Goal: Transaction & Acquisition: Book appointment/travel/reservation

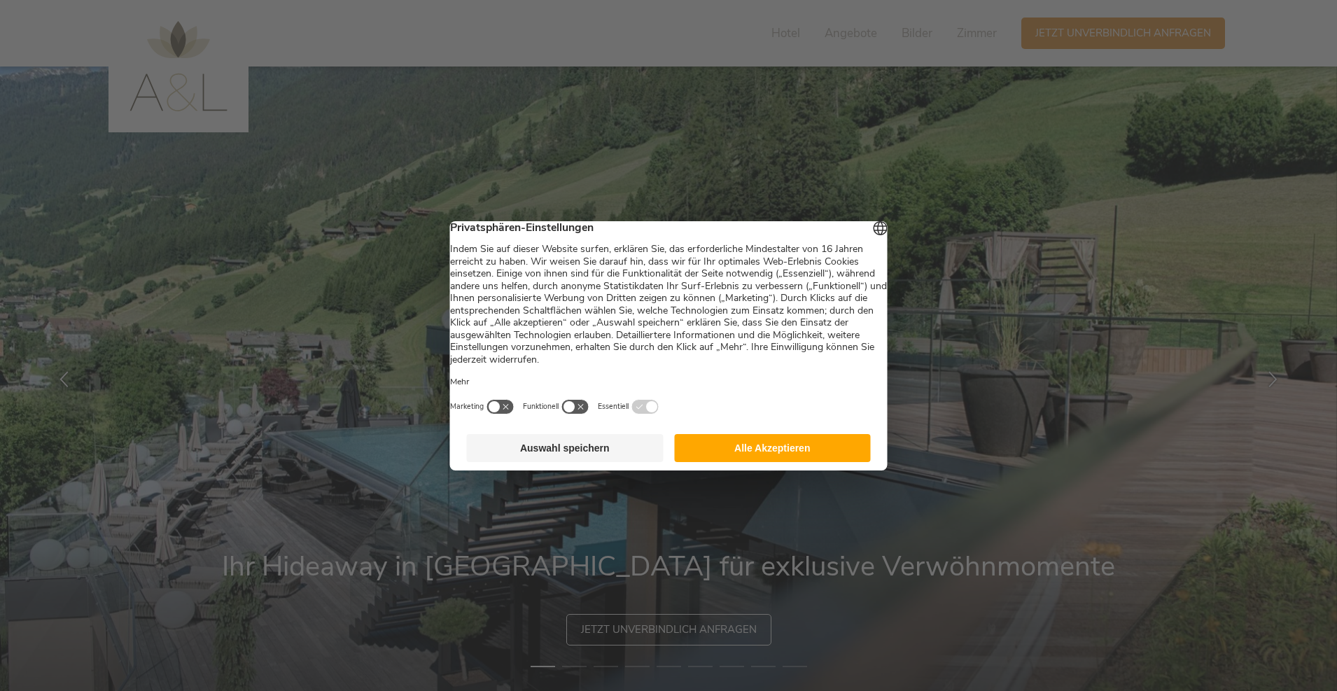
click at [771, 457] on button "Alle Akzeptieren" at bounding box center [772, 448] width 197 height 28
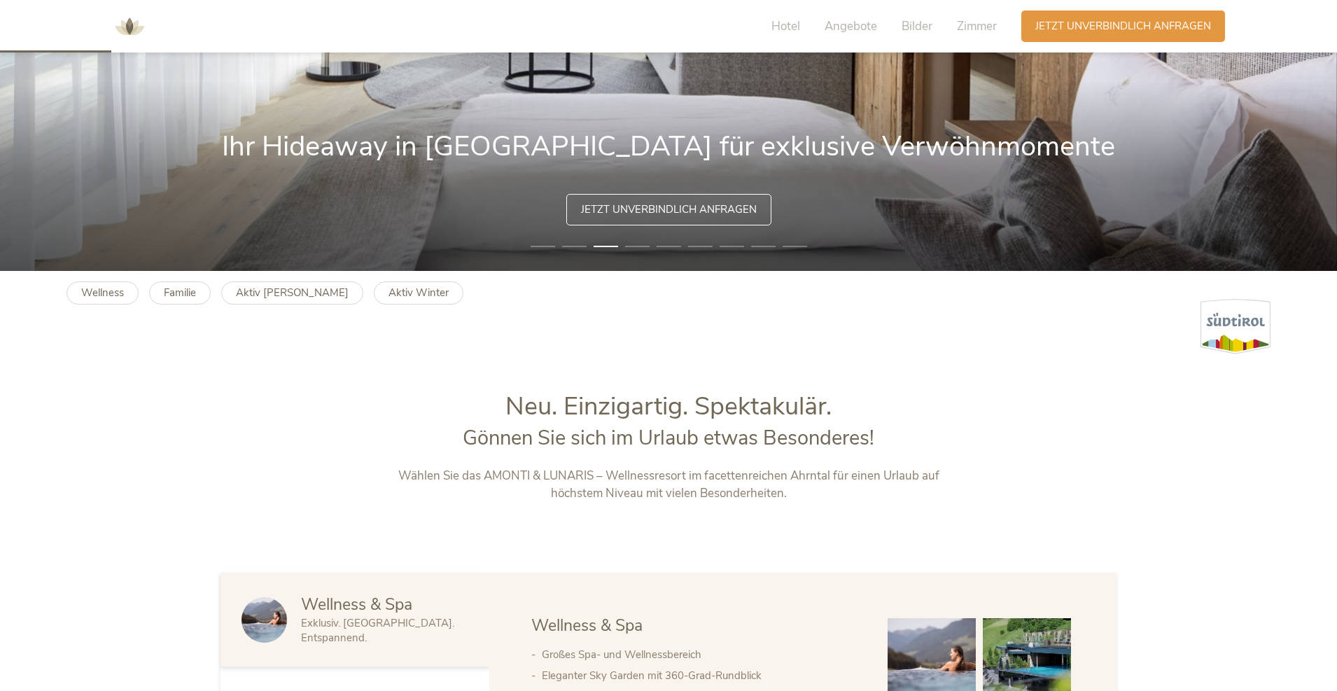
scroll to position [350, 0]
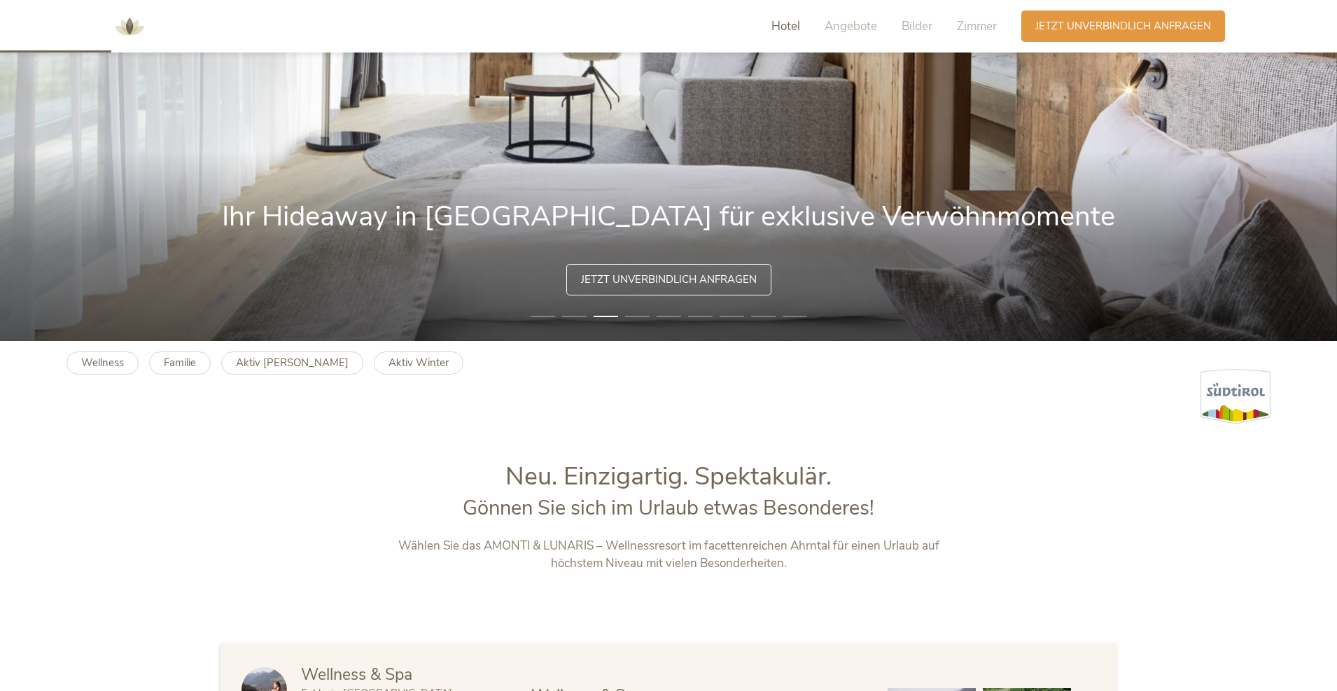
click at [790, 23] on span "Hotel" at bounding box center [786, 26] width 29 height 16
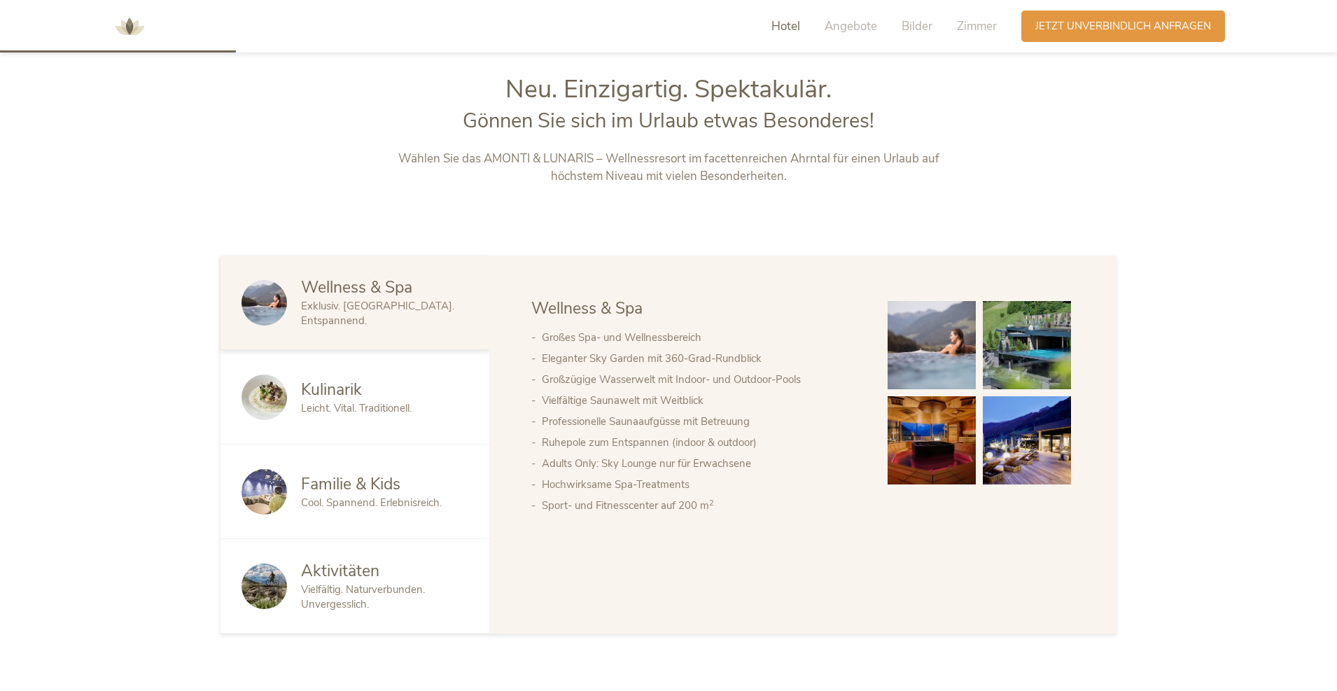
scroll to position [739, 0]
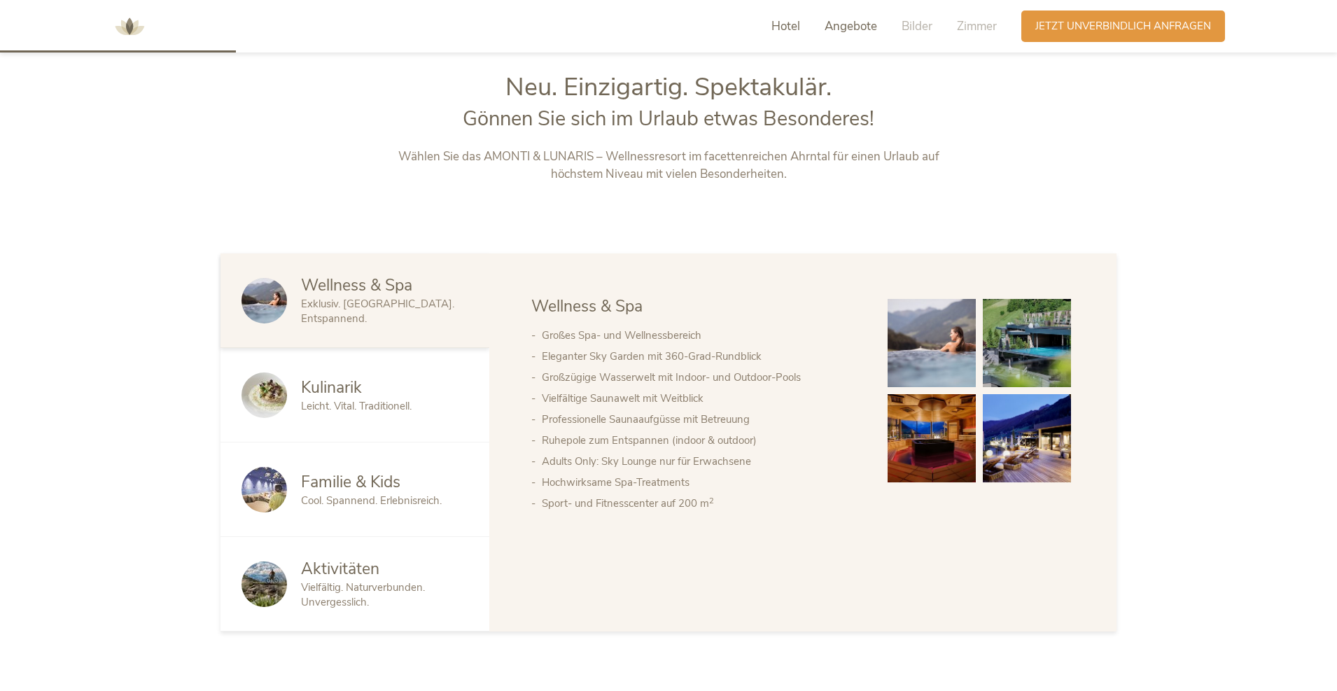
click at [839, 29] on span "Angebote" at bounding box center [851, 26] width 53 height 16
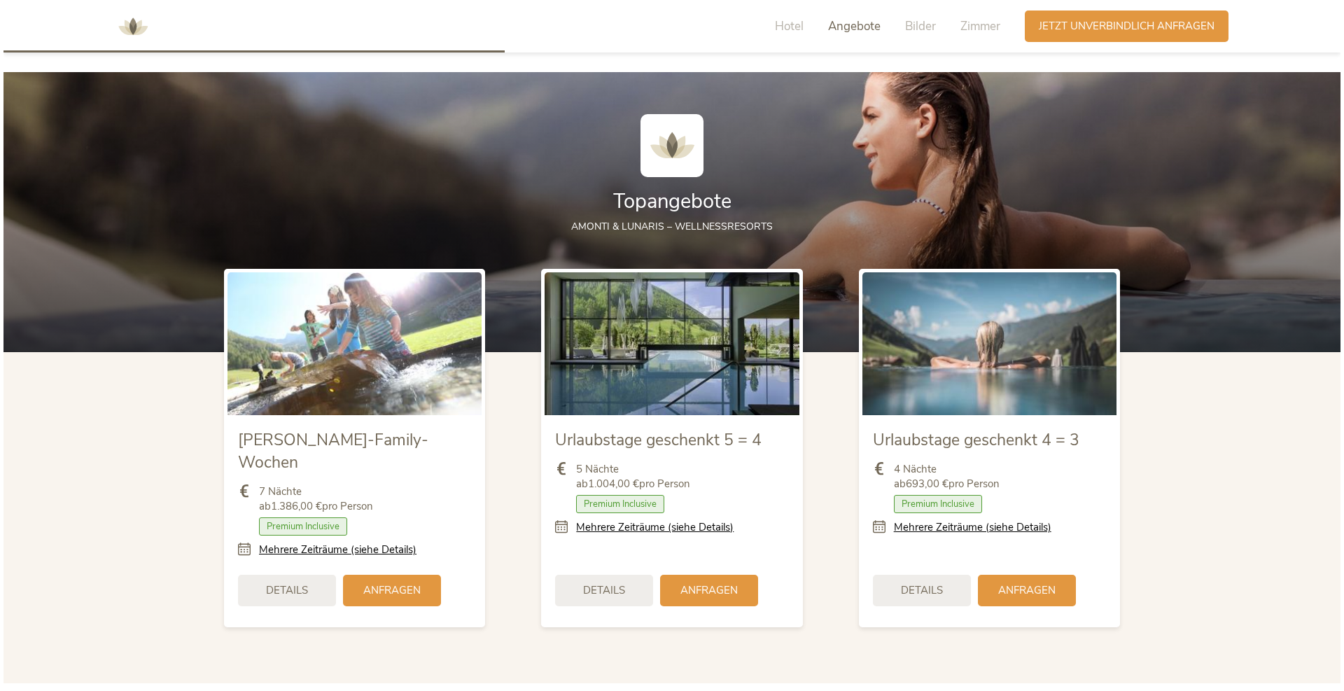
scroll to position [1571, 0]
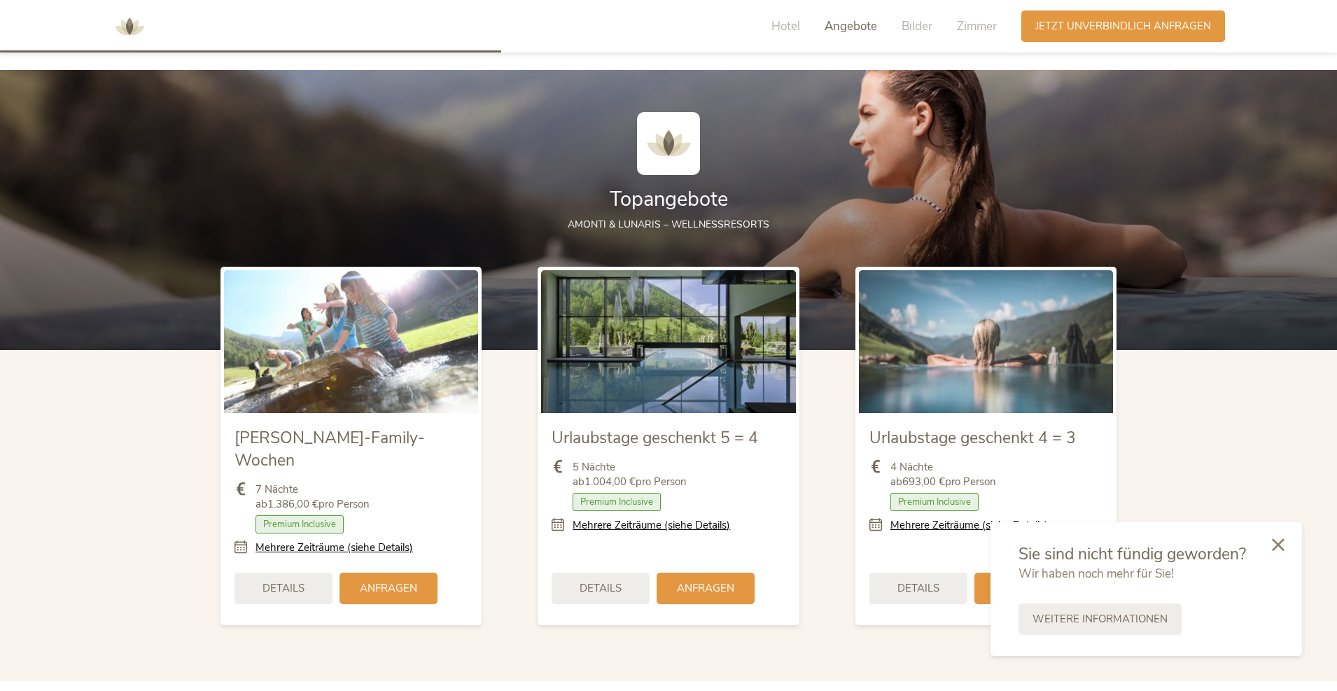
click at [1276, 552] on div at bounding box center [1279, 546] width 48 height 50
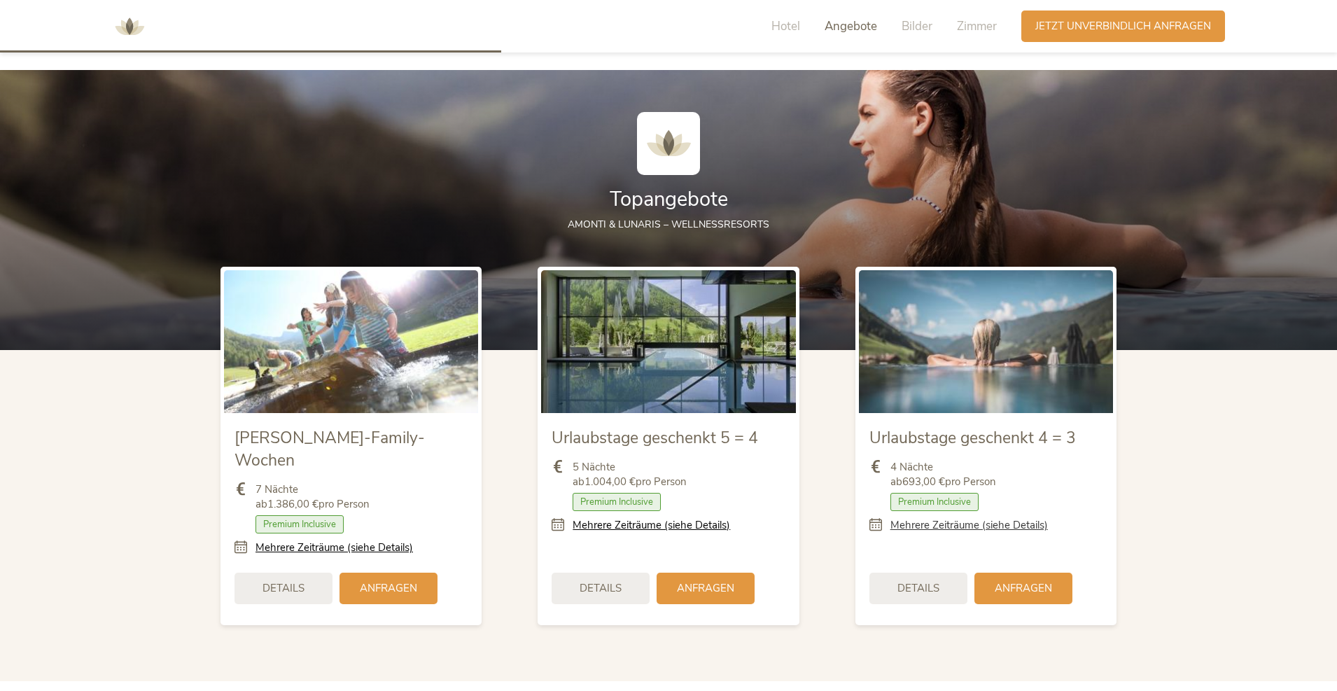
click at [962, 527] on link "Mehrere Zeiträume (siehe Details)" at bounding box center [970, 525] width 158 height 15
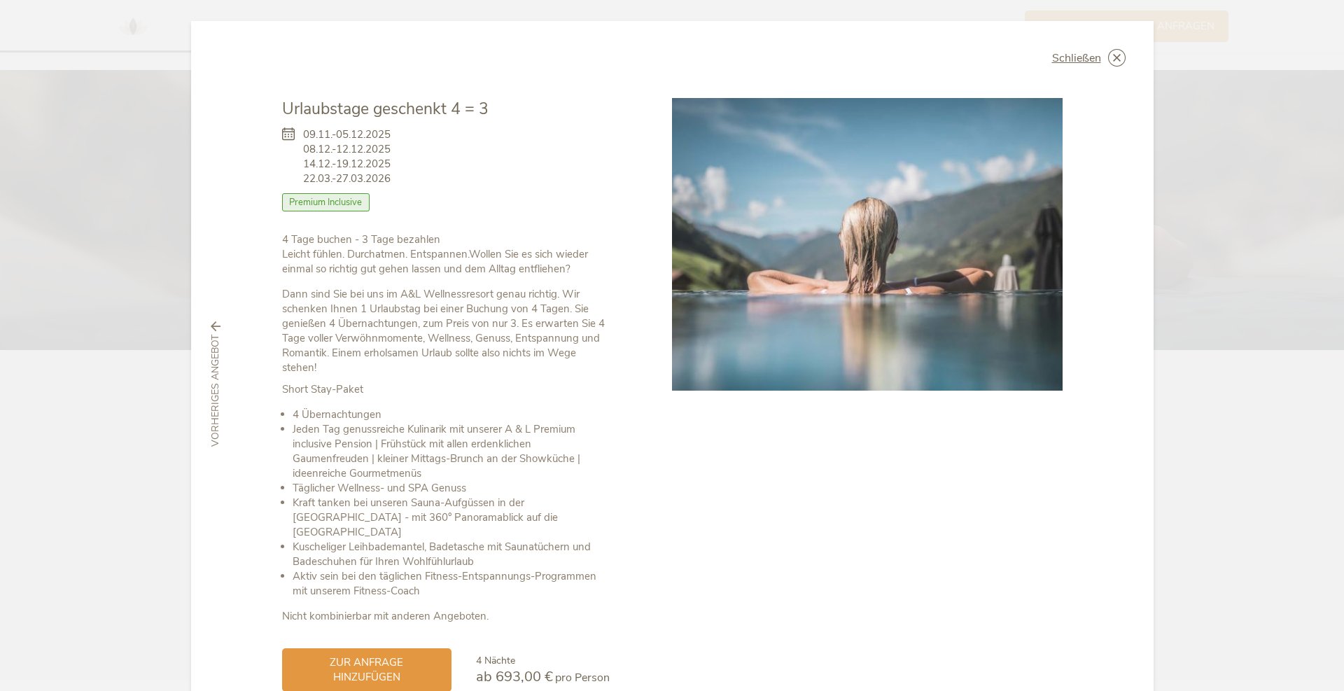
click at [625, 415] on div "Urlaubstage geschenkt 4 = 3 [DATE]-[DATE] [DATE]-[DATE] [DATE]-[DATE] [DATE]-[D…" at bounding box center [477, 395] width 391 height 594
drag, startPoint x: 345, startPoint y: 325, endPoint x: 550, endPoint y: 317, distance: 204.6
click at [548, 317] on p "Dann sind Sie bei uns im A&L Wellnessresort genau richtig. Wir schenken Ihnen 1…" at bounding box center [446, 331] width 328 height 88
click at [550, 317] on p "Dann sind Sie bei uns im A&L Wellnessresort genau richtig. Wir schenken Ihnen 1…" at bounding box center [446, 331] width 328 height 88
click at [547, 335] on p "Dann sind Sie bei uns im A&L Wellnessresort genau richtig. Wir schenken Ihnen 1…" at bounding box center [446, 331] width 328 height 88
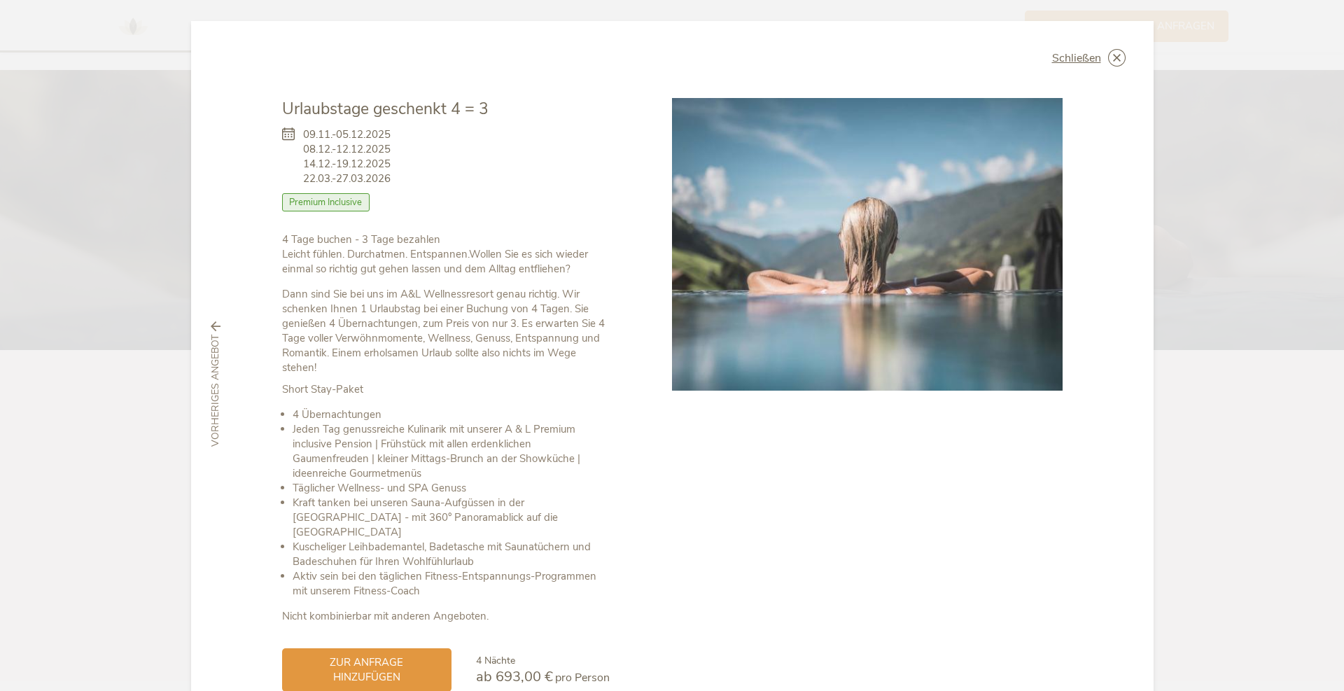
click at [540, 352] on p "Dann sind Sie bei uns im A&L Wellnessresort genau richtig. Wir schenken Ihnen 1…" at bounding box center [446, 331] width 328 height 88
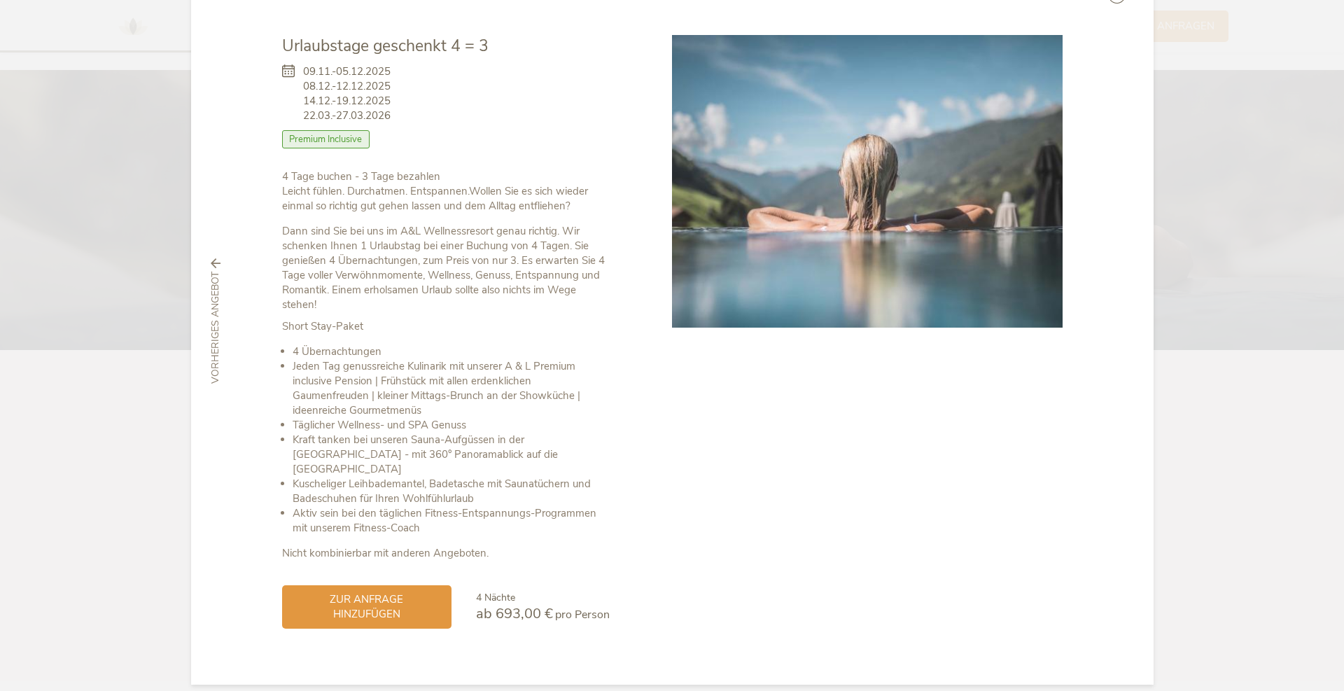
click at [356, 409] on li "Jeden Tag genussreiche Kulinarik mit unserer A & L Premium inclusive Pension | …" at bounding box center [451, 388] width 317 height 59
drag, startPoint x: 317, startPoint y: 430, endPoint x: 364, endPoint y: 443, distance: 48.6
click at [355, 442] on ul "4 Übernachtungen Jeden Tag genussreiche Kulinarik mit unserer A & L Premium inc…" at bounding box center [446, 439] width 328 height 191
click at [425, 447] on li "Kraft tanken bei unseren Sauna-Aufgüssen in der [GEOGRAPHIC_DATA] - mit 360° Pa…" at bounding box center [451, 455] width 317 height 44
drag, startPoint x: 351, startPoint y: 473, endPoint x: 395, endPoint y: 484, distance: 44.8
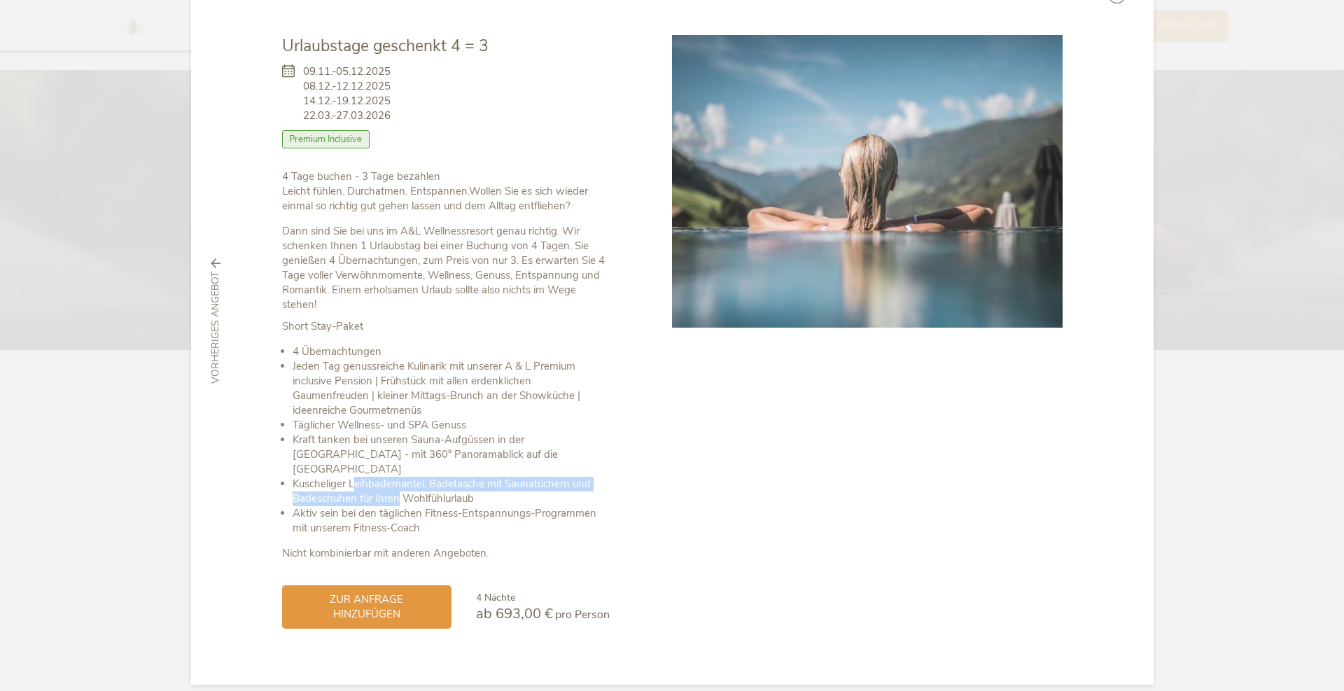
click at [395, 484] on li "Kuscheliger Leihbademantel, Badetasche mit Saunatüchern und Badeschuhen für Ihr…" at bounding box center [451, 491] width 317 height 29
click at [529, 485] on li "Kuscheliger Leihbademantel, Badetasche mit Saunatüchern und Badeschuhen für Ihr…" at bounding box center [451, 491] width 317 height 29
drag, startPoint x: 515, startPoint y: 484, endPoint x: 418, endPoint y: 468, distance: 97.8
click at [418, 477] on li "Kuscheliger Leihbademantel, Badetasche mit Saunatüchern und Badeschuhen für Ihr…" at bounding box center [451, 491] width 317 height 29
click at [427, 484] on li "Kuscheliger Leihbademantel, Badetasche mit Saunatüchern und Badeschuhen für Ihr…" at bounding box center [451, 491] width 317 height 29
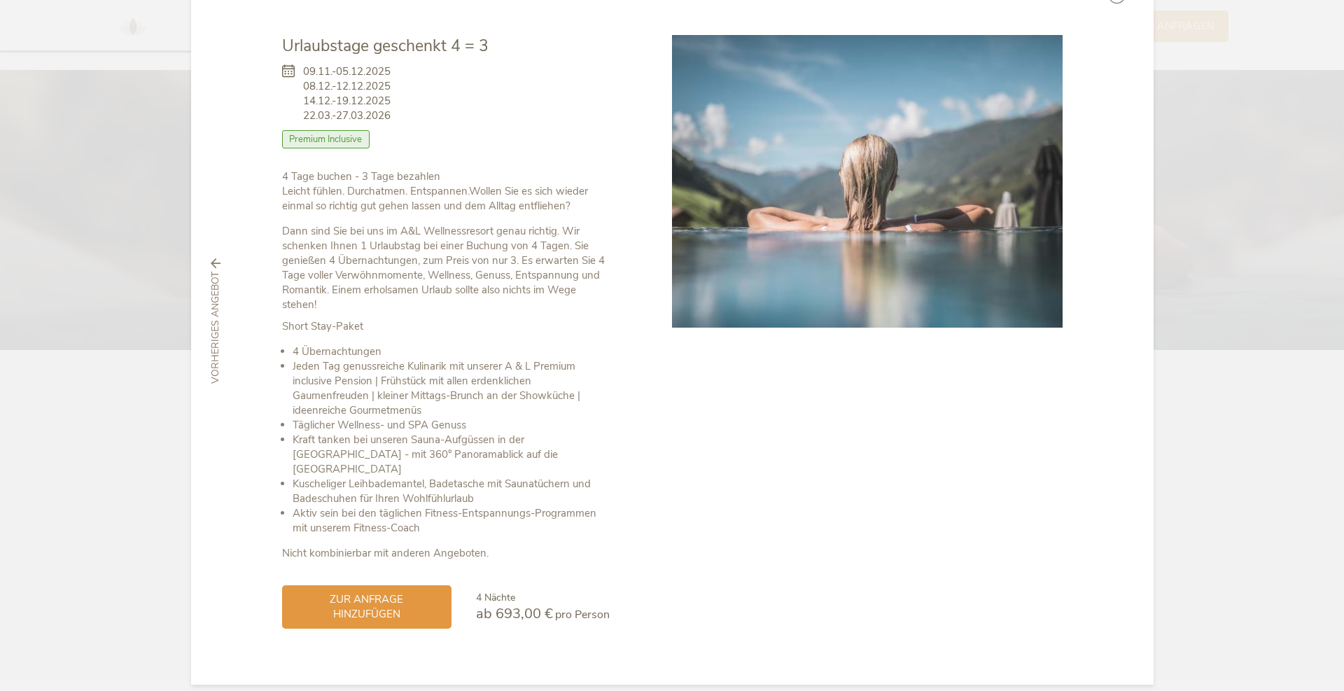
click at [400, 506] on li "Aktiv sein bei den täglichen Fitness-Entspannungs-Programmen mit unserem Fitnes…" at bounding box center [451, 520] width 317 height 29
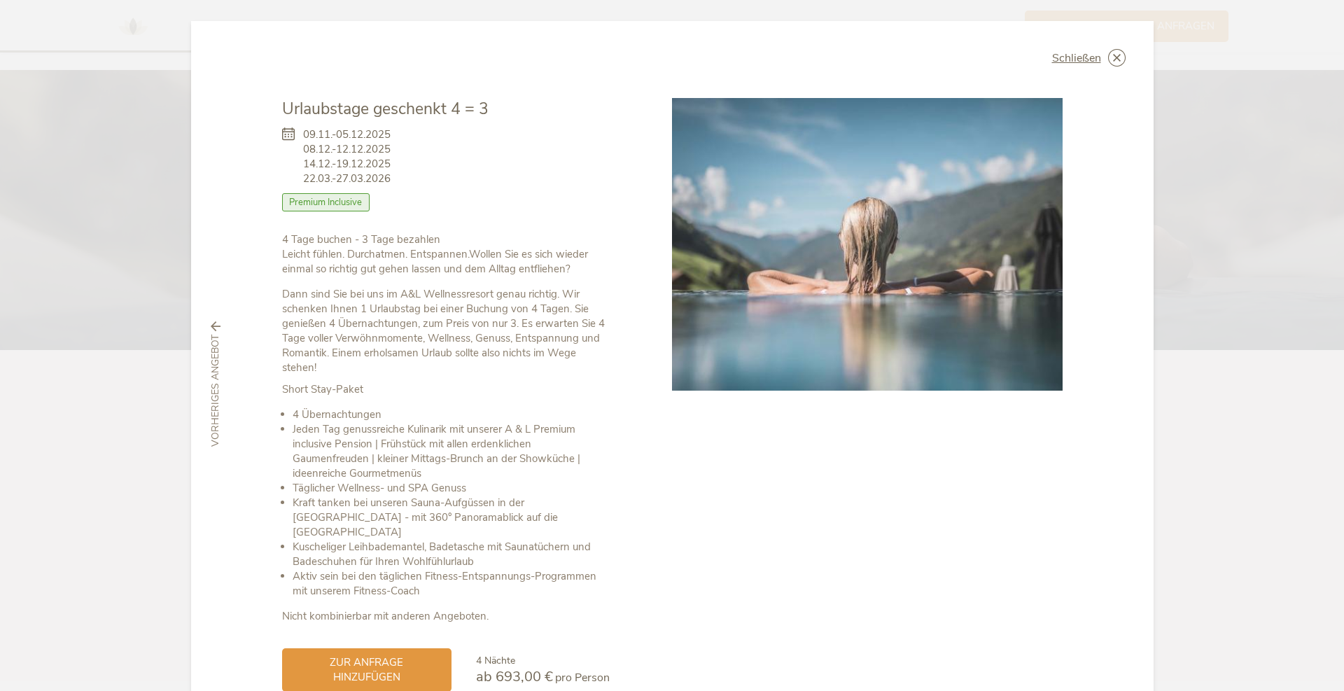
click at [310, 211] on span "Premium Inclusive" at bounding box center [326, 202] width 88 height 18
click at [452, 288] on div "4 Tage buchen - 3 Tage bezahlen Leicht fühlen. Durchatmen. Entspannen. [PERSON_…" at bounding box center [446, 307] width 328 height 150
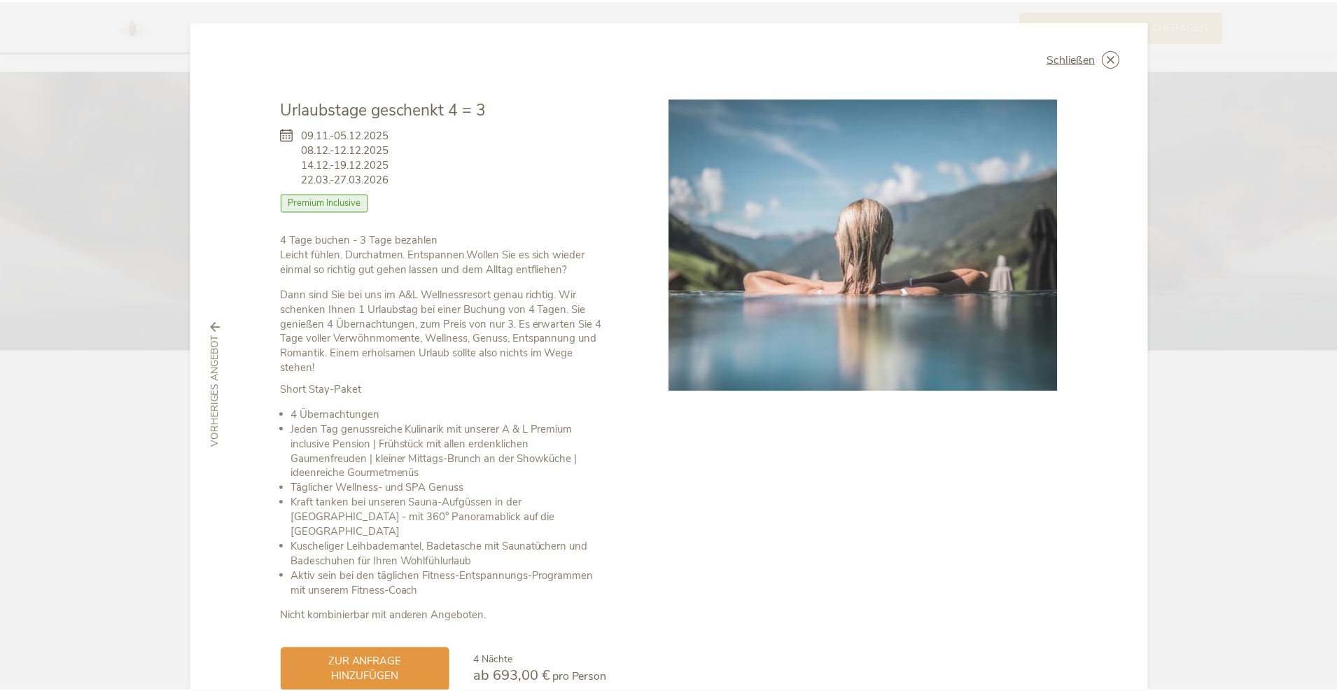
scroll to position [63, 0]
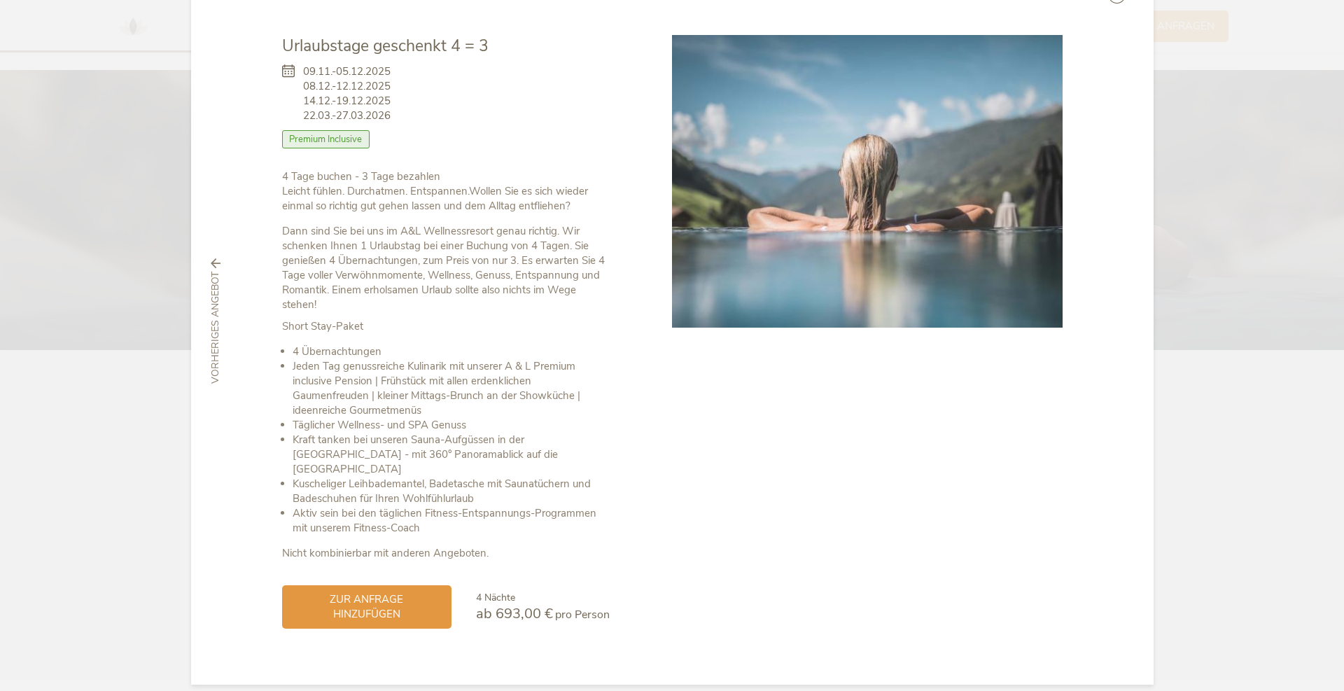
click at [1104, 12] on div "Schließen Urlaubstage geschenkt 4 = 3 [DATE]-[DATE] [DATE]-[DATE] Halbpension" at bounding box center [672, 321] width 963 height 727
click at [1106, 6] on div "Schließen Urlaubstage geschenkt 4 = 3 [DATE]-[DATE] [DATE]-[DATE] Halbpension" at bounding box center [672, 321] width 963 height 727
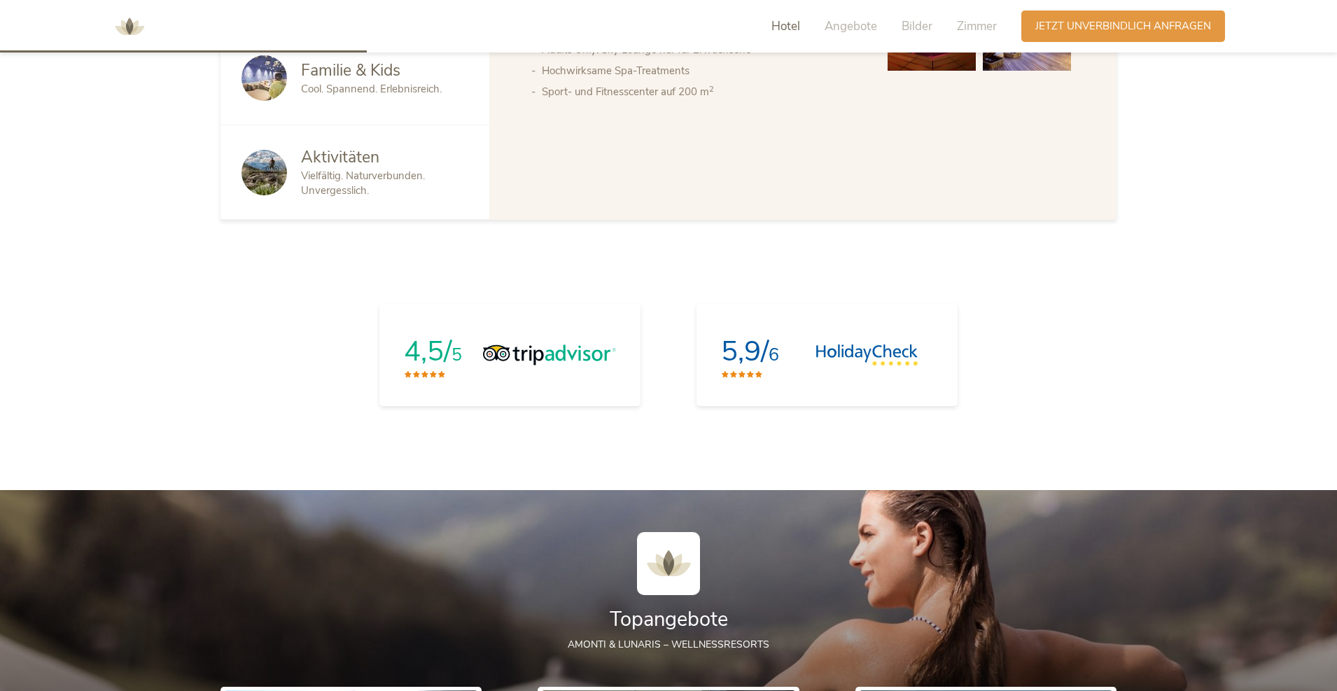
scroll to position [801, 0]
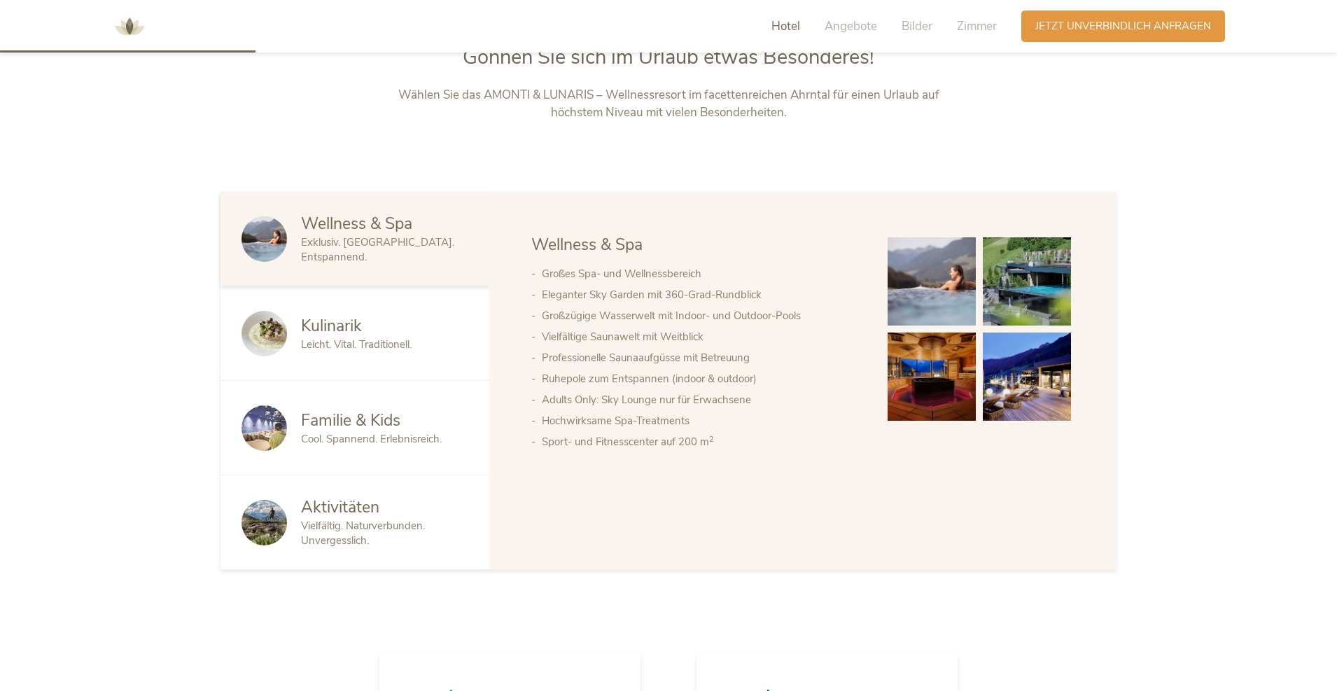
click at [320, 328] on span "Kulinarik" at bounding box center [331, 326] width 61 height 22
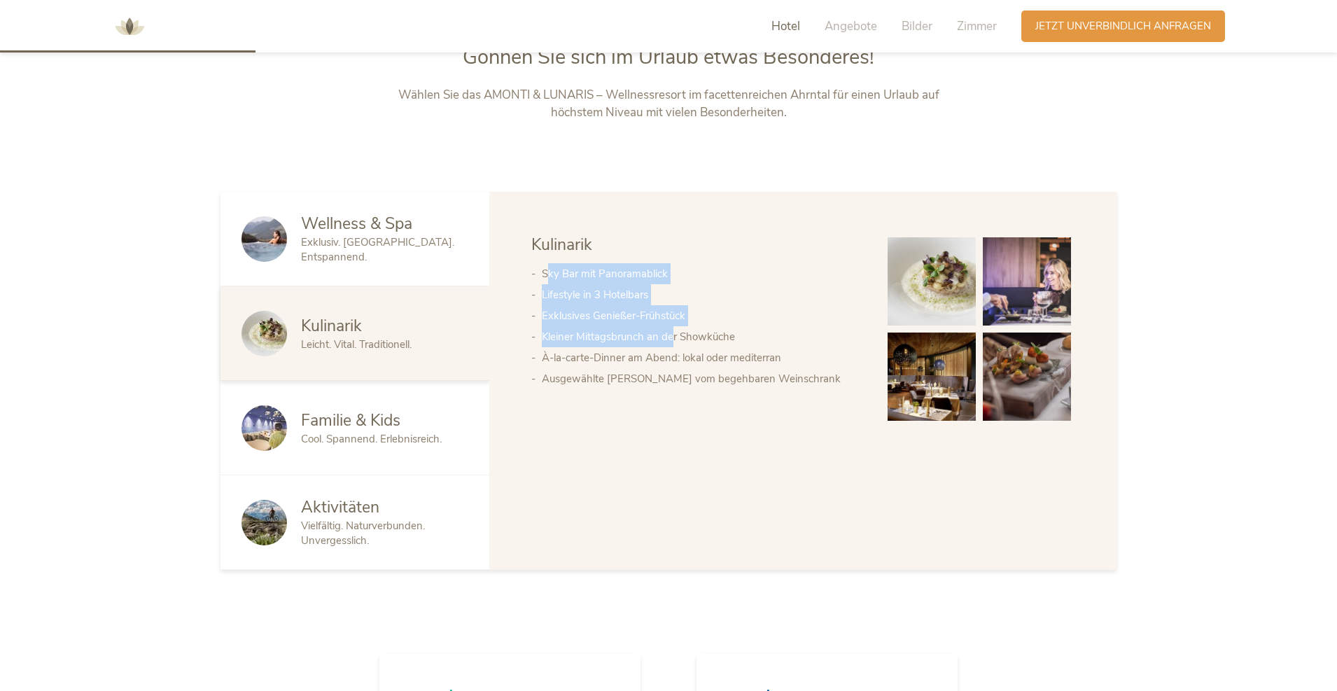
drag, startPoint x: 545, startPoint y: 274, endPoint x: 680, endPoint y: 334, distance: 147.0
click at [675, 333] on ul "Sky Bar mit Panoramablick Lifestyle in 3 Hotelbars Exklusives Genießer-Frühstüc…" at bounding box center [695, 326] width 328 height 126
click at [743, 351] on li "À-la-carte-Dinner am Abend: lokal oder mediterran" at bounding box center [701, 357] width 318 height 21
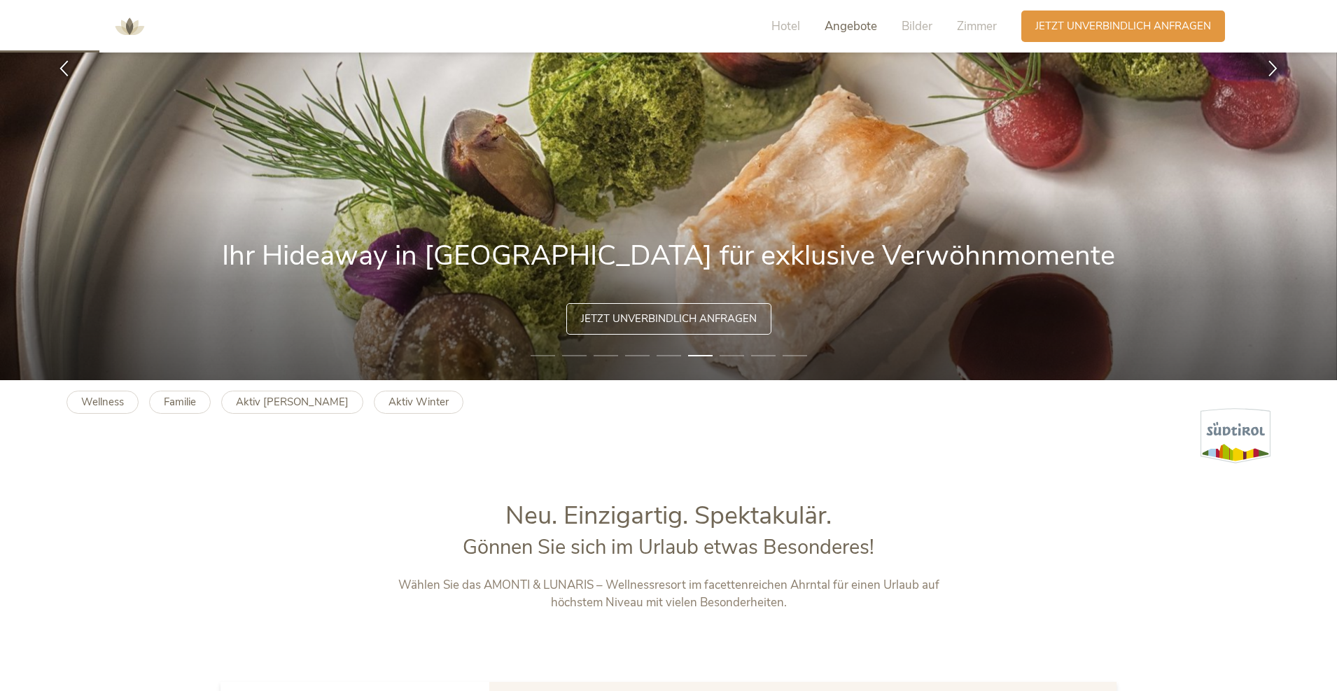
click at [858, 29] on span "Angebote" at bounding box center [851, 26] width 53 height 16
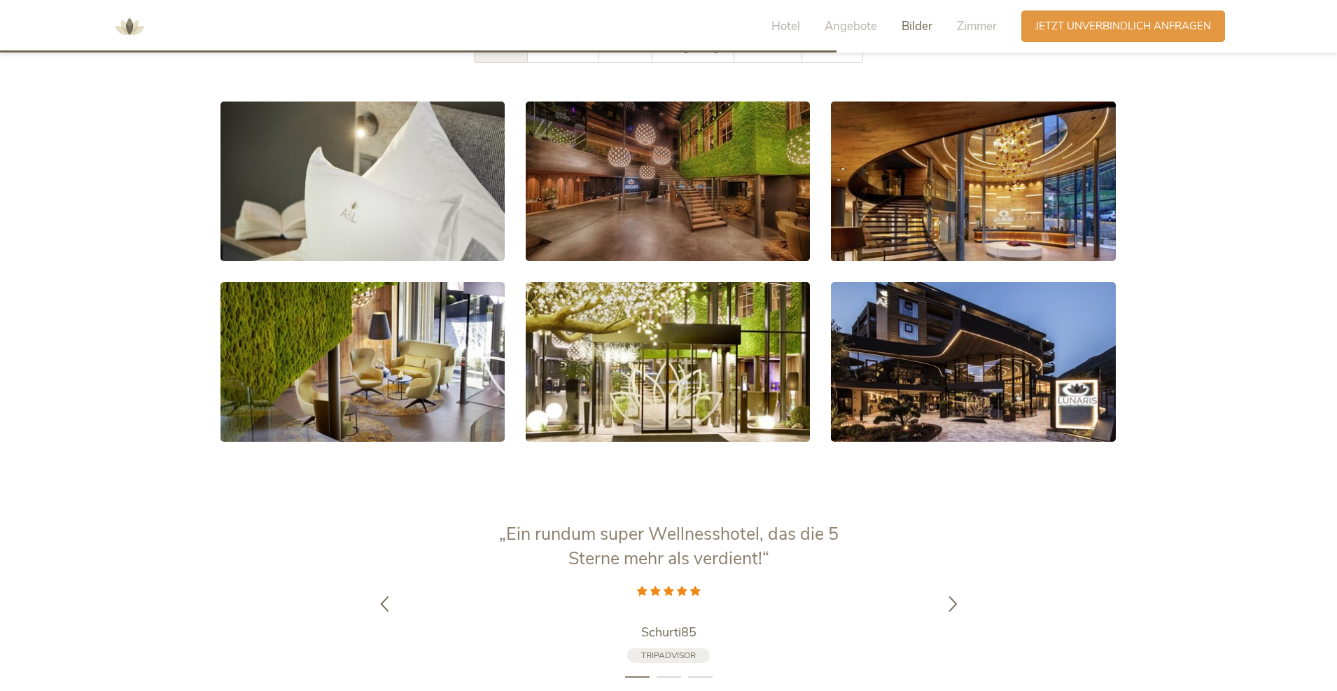
scroll to position [2551, 0]
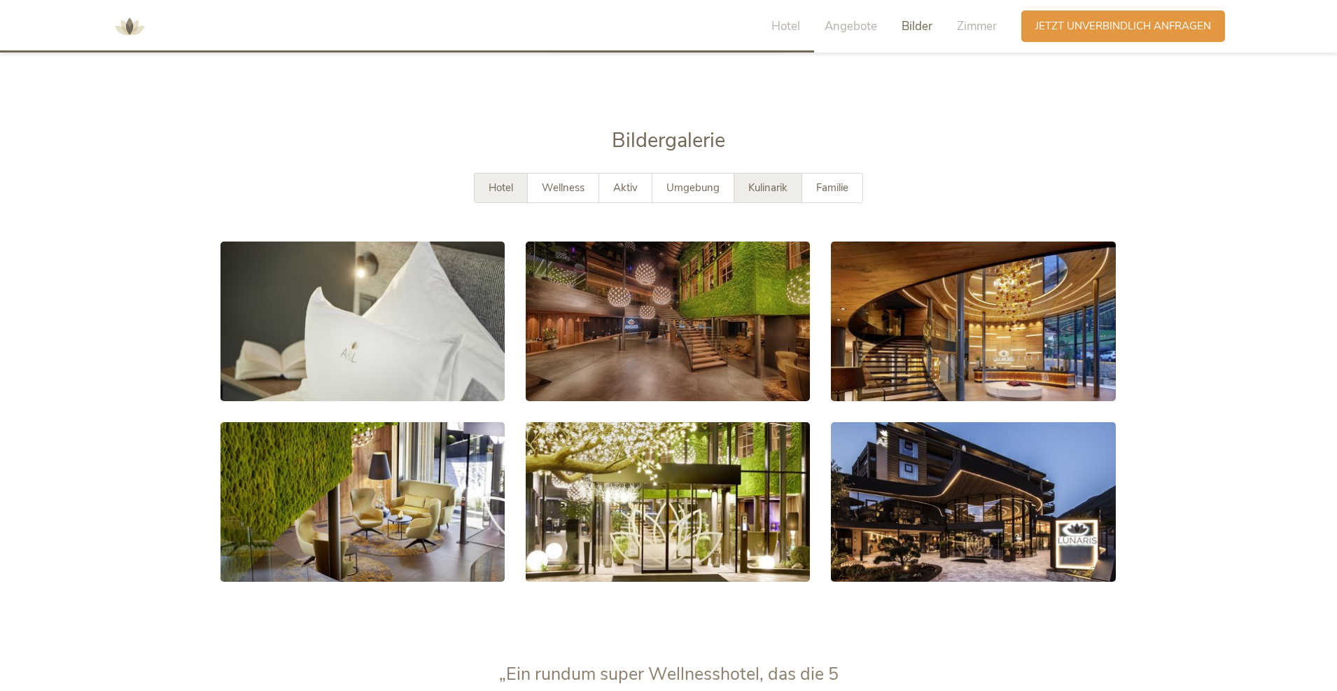
click at [745, 174] on div "Kulinarik" at bounding box center [768, 188] width 68 height 29
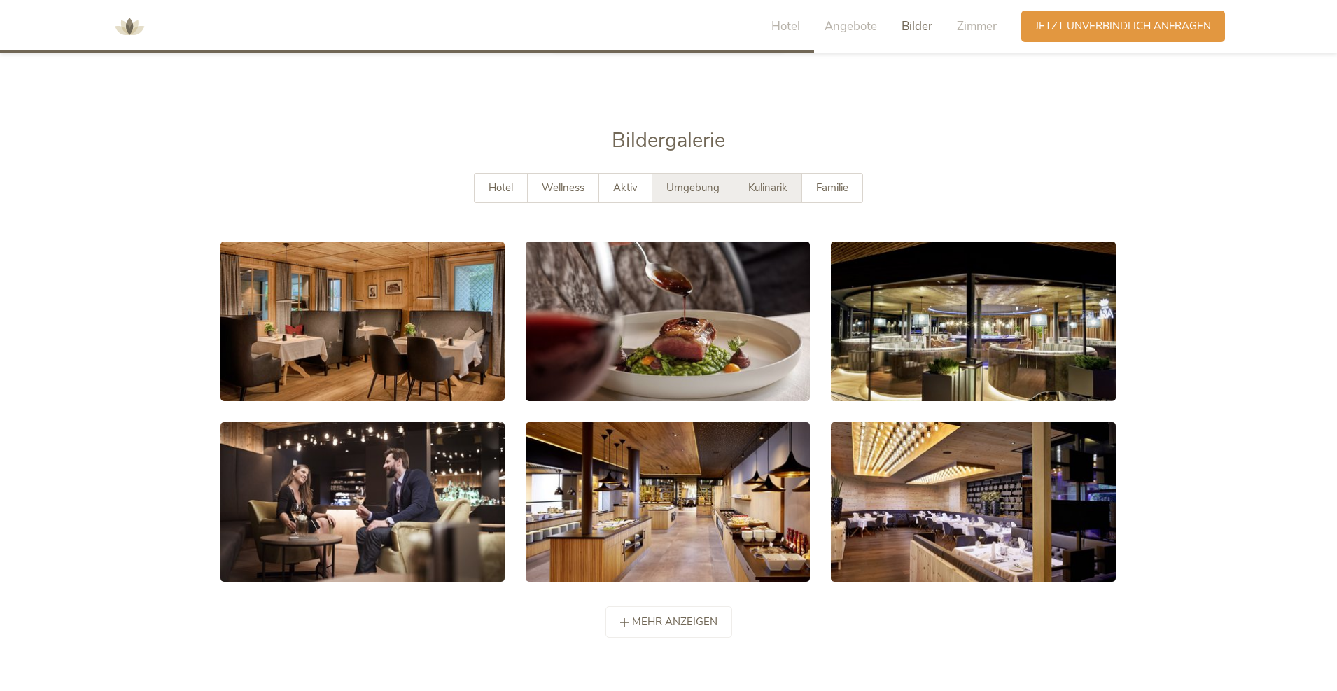
click at [714, 181] on span "Umgebung" at bounding box center [693, 188] width 53 height 14
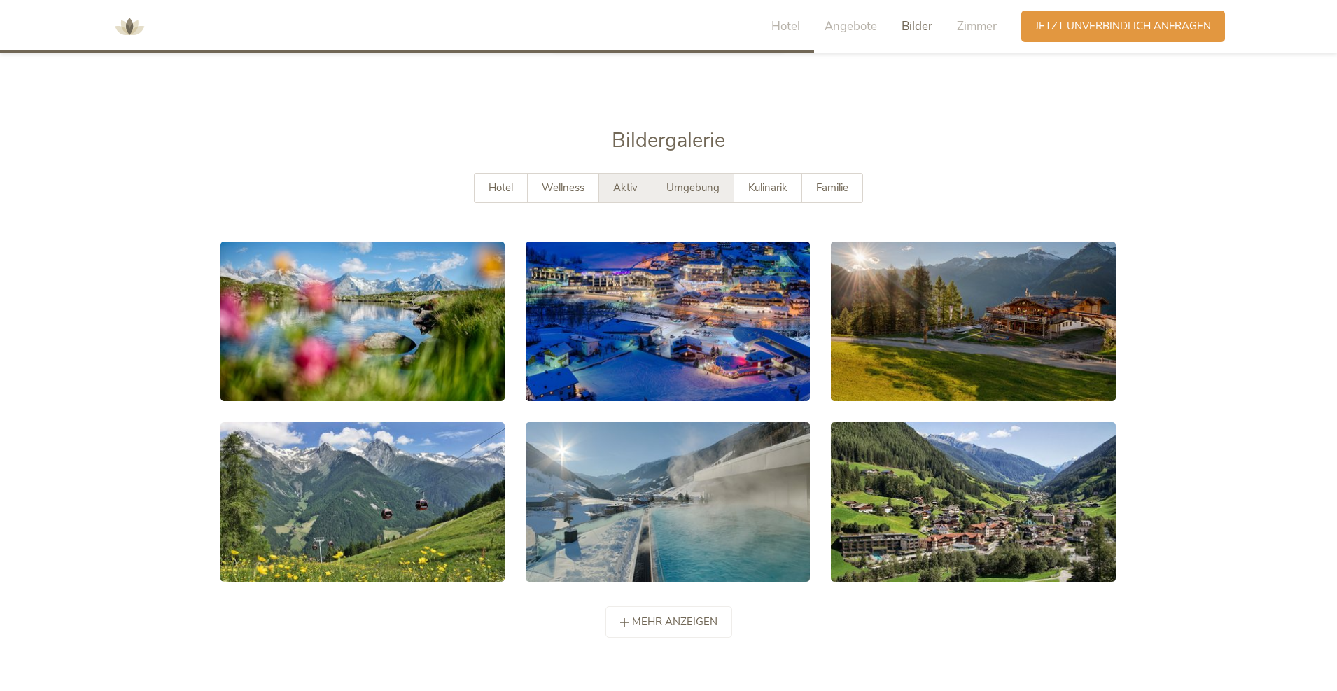
click at [606, 174] on div "Aktiv" at bounding box center [625, 188] width 53 height 29
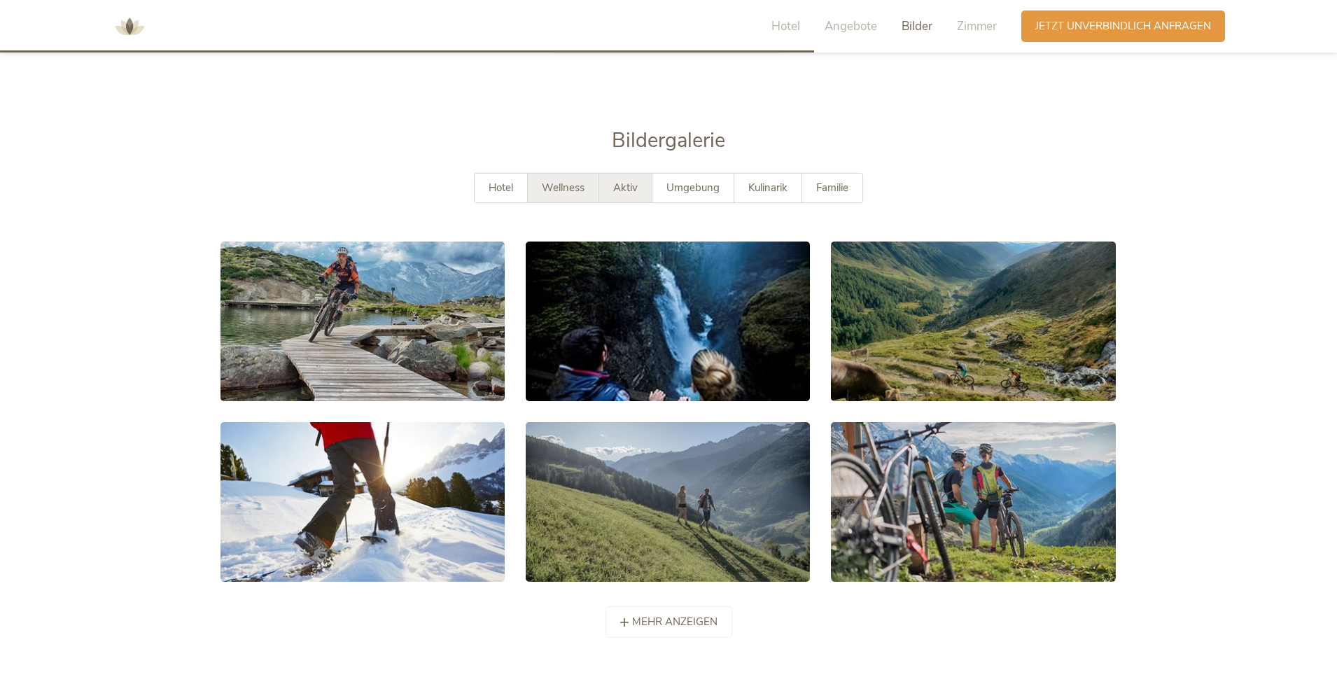
click at [587, 174] on div "Wellness" at bounding box center [563, 188] width 71 height 29
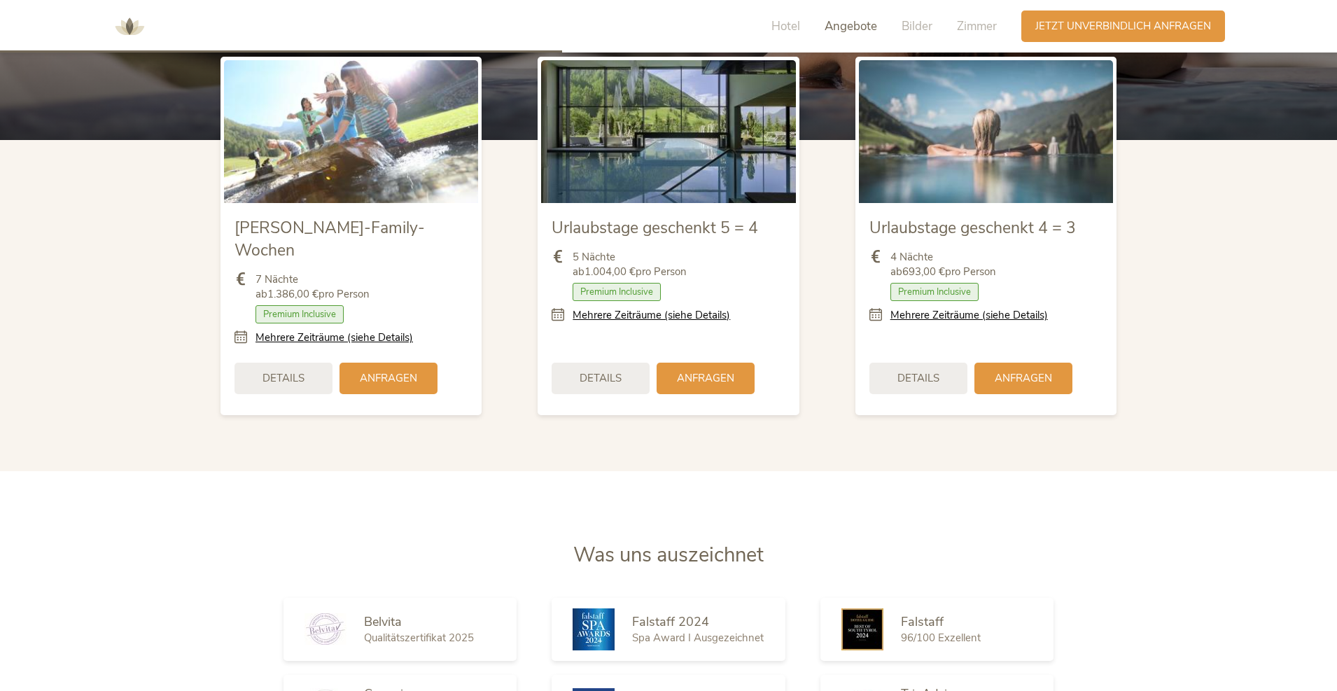
scroll to position [1711, 0]
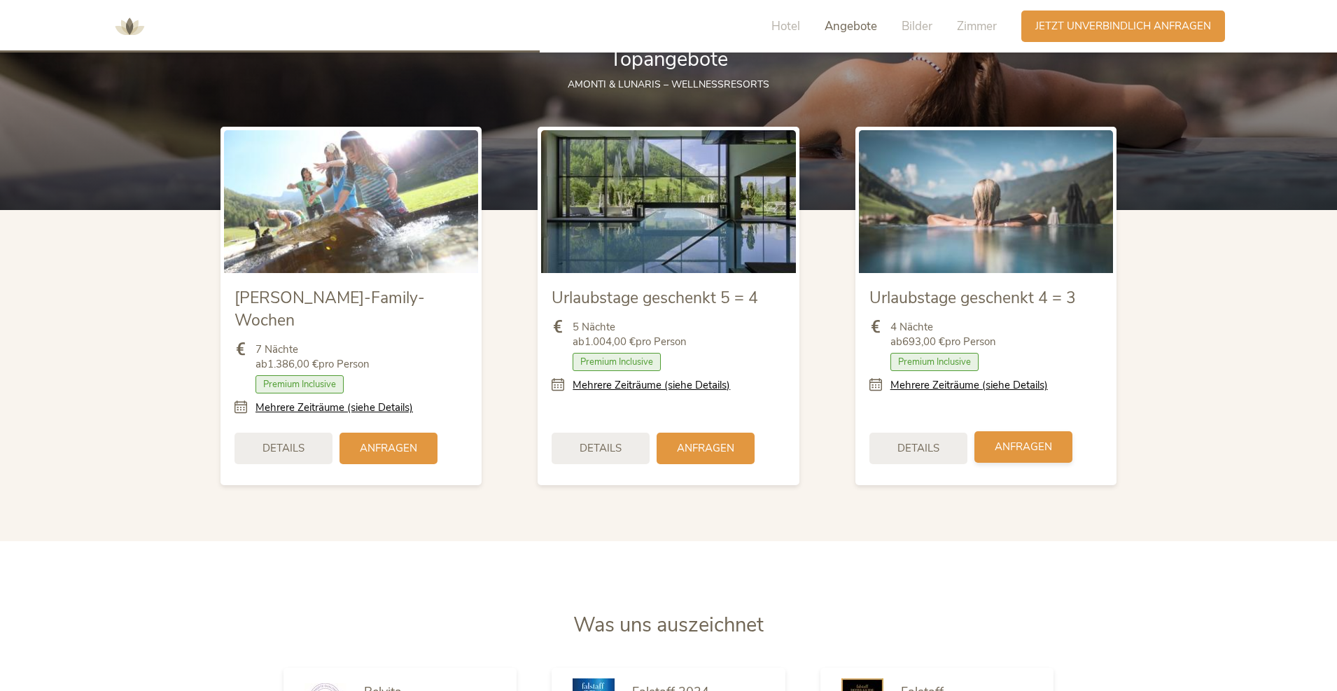
click at [1033, 440] on span "Anfragen" at bounding box center [1023, 447] width 57 height 15
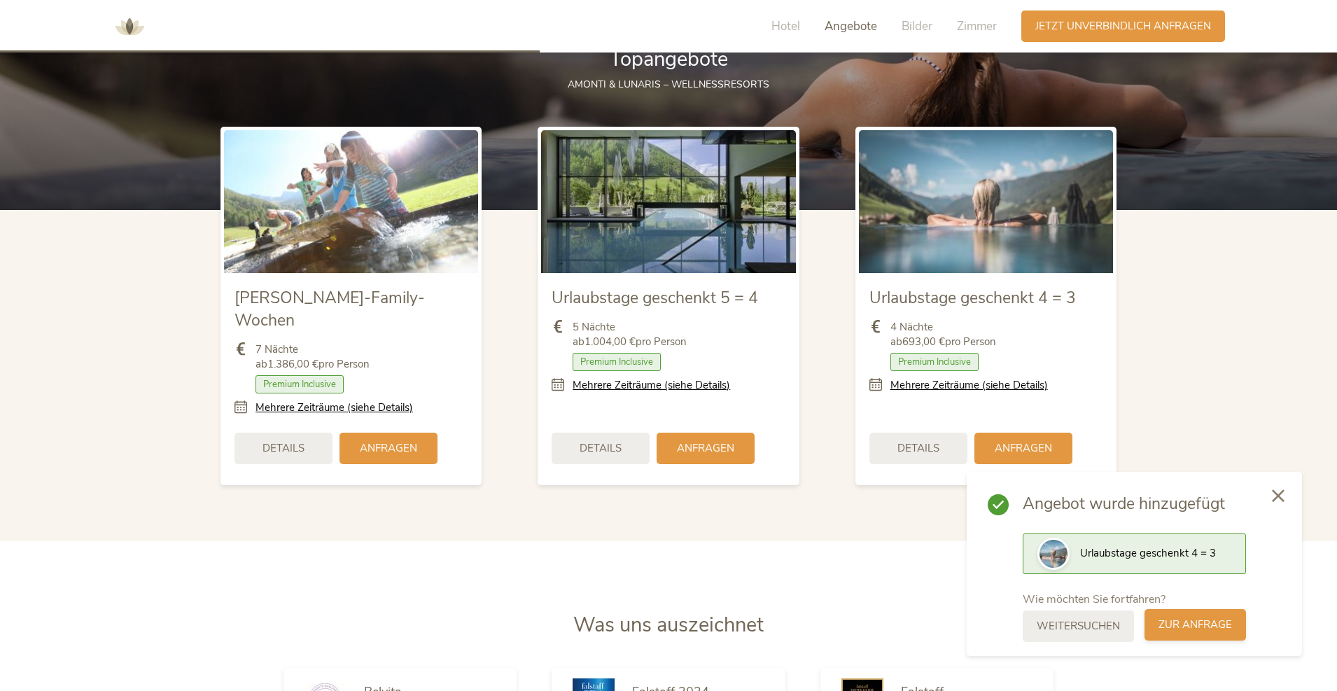
click at [1171, 625] on span "zur Anfrage" at bounding box center [1196, 625] width 74 height 15
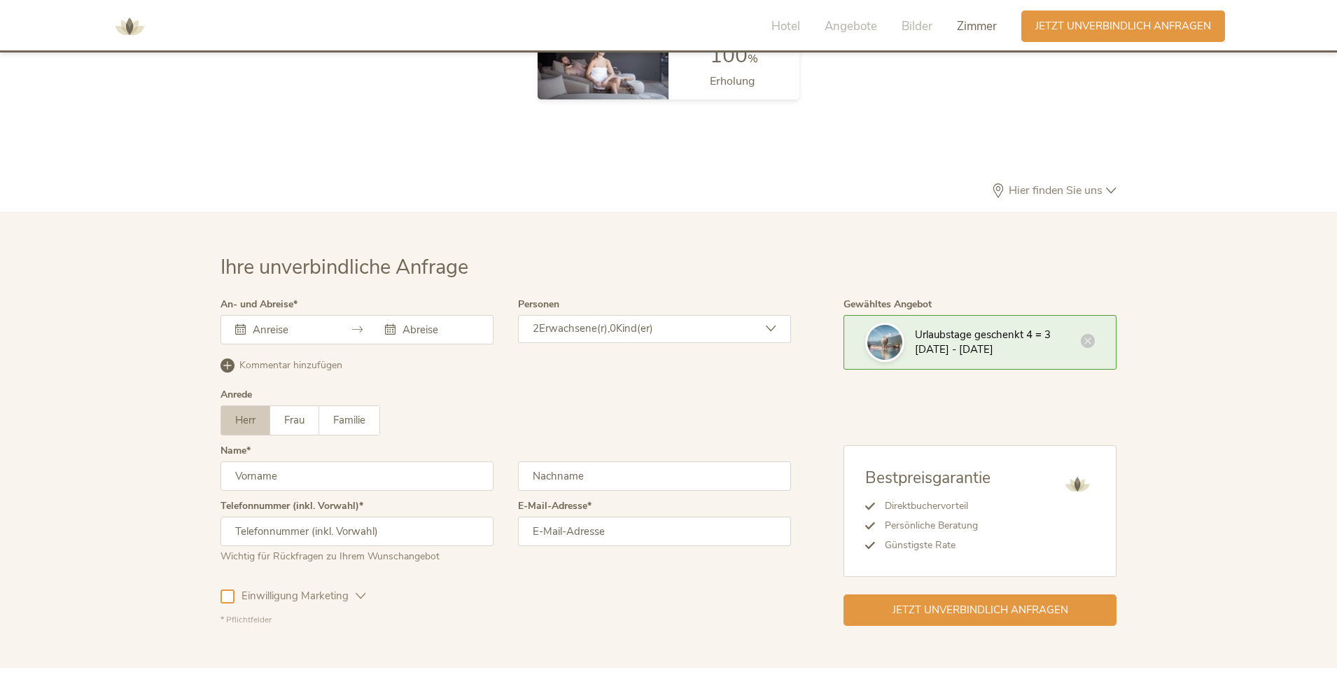
scroll to position [4237, 0]
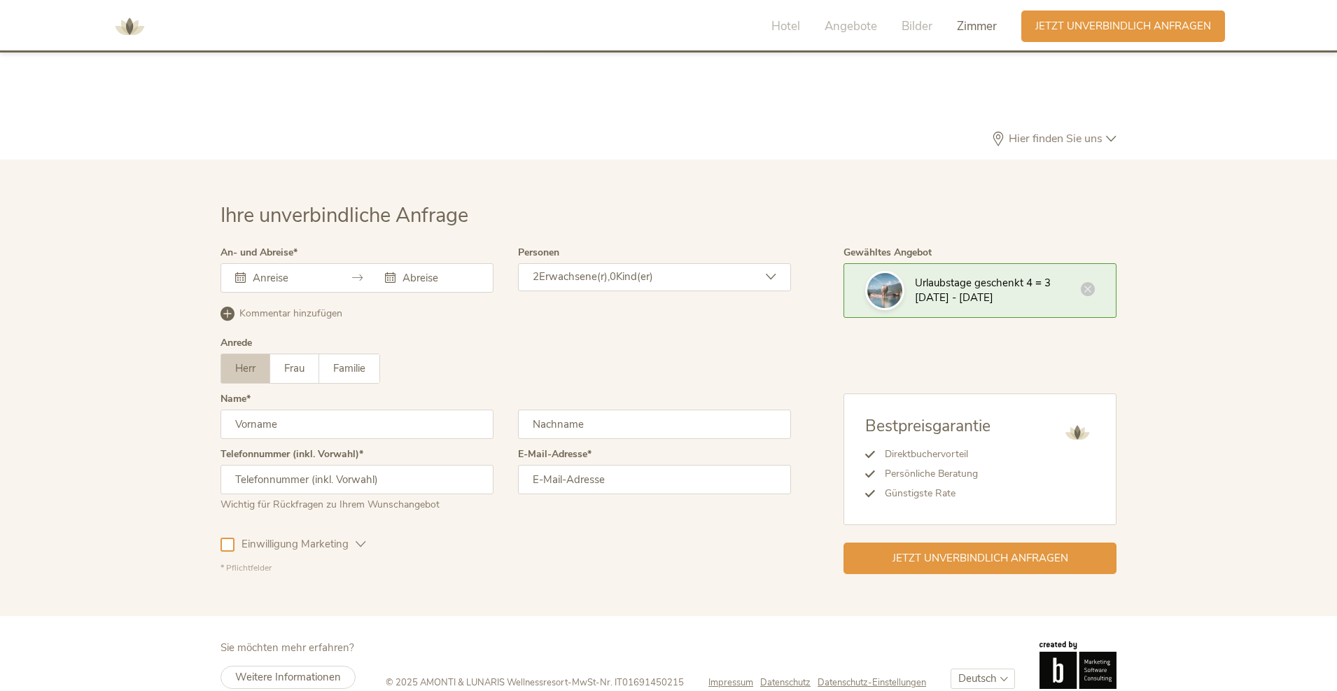
click at [271, 271] on input "text" at bounding box center [289, 278] width 80 height 14
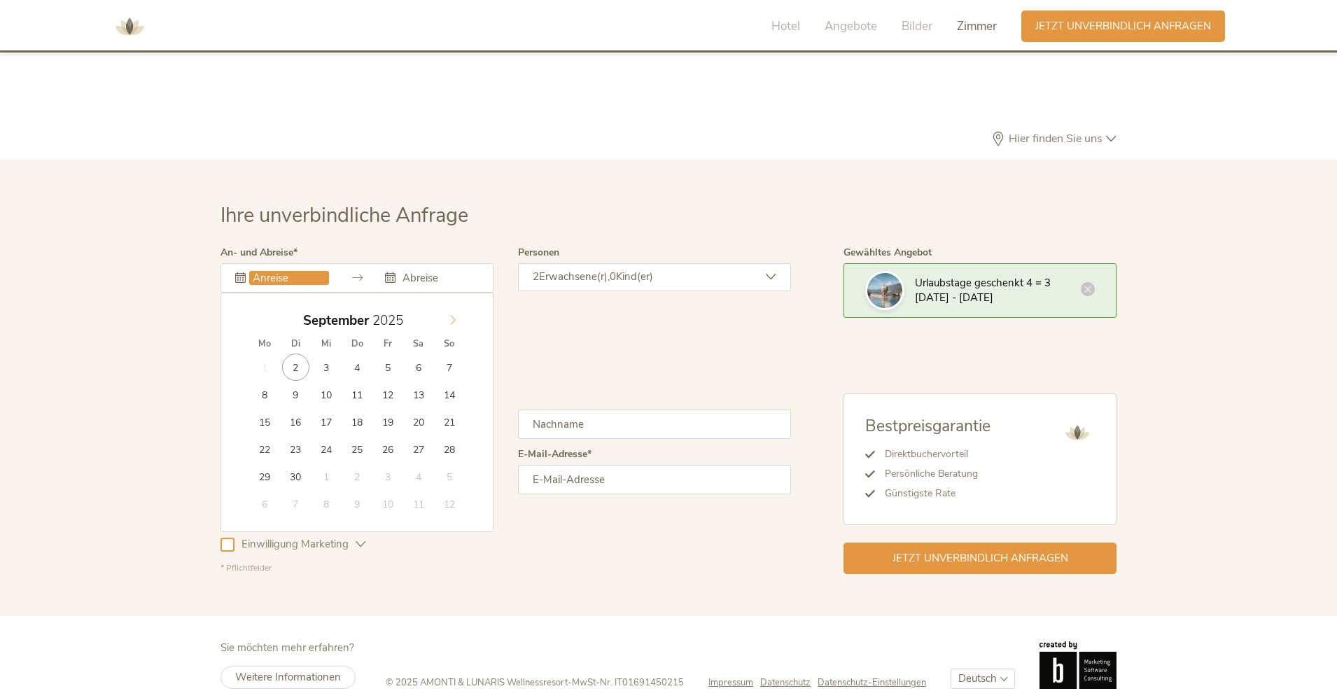
click at [457, 315] on icon at bounding box center [453, 320] width 10 height 10
click at [452, 315] on icon at bounding box center [453, 320] width 10 height 10
type input "[DATE]"
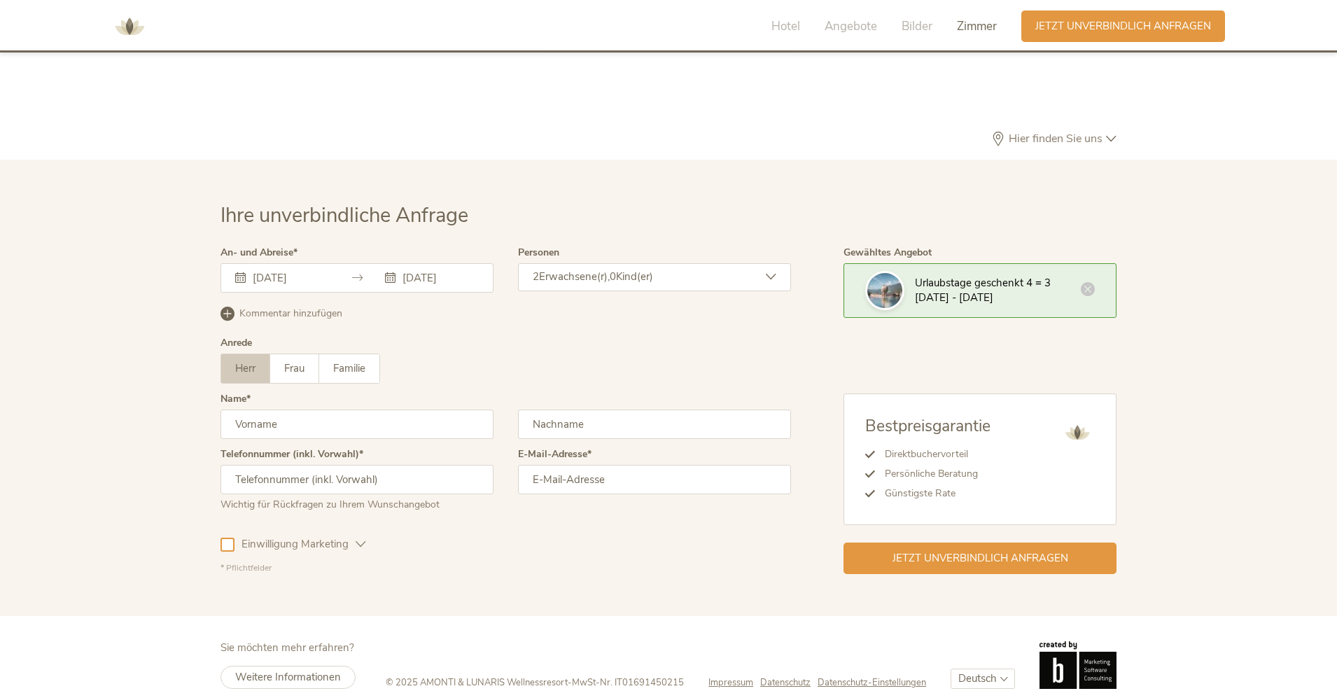
click at [343, 410] on input "text" at bounding box center [357, 424] width 273 height 29
type input "[PERSON_NAME]"
type input "T"
type input "Rotheneder"
click at [294, 361] on span "Frau" at bounding box center [294, 368] width 20 height 14
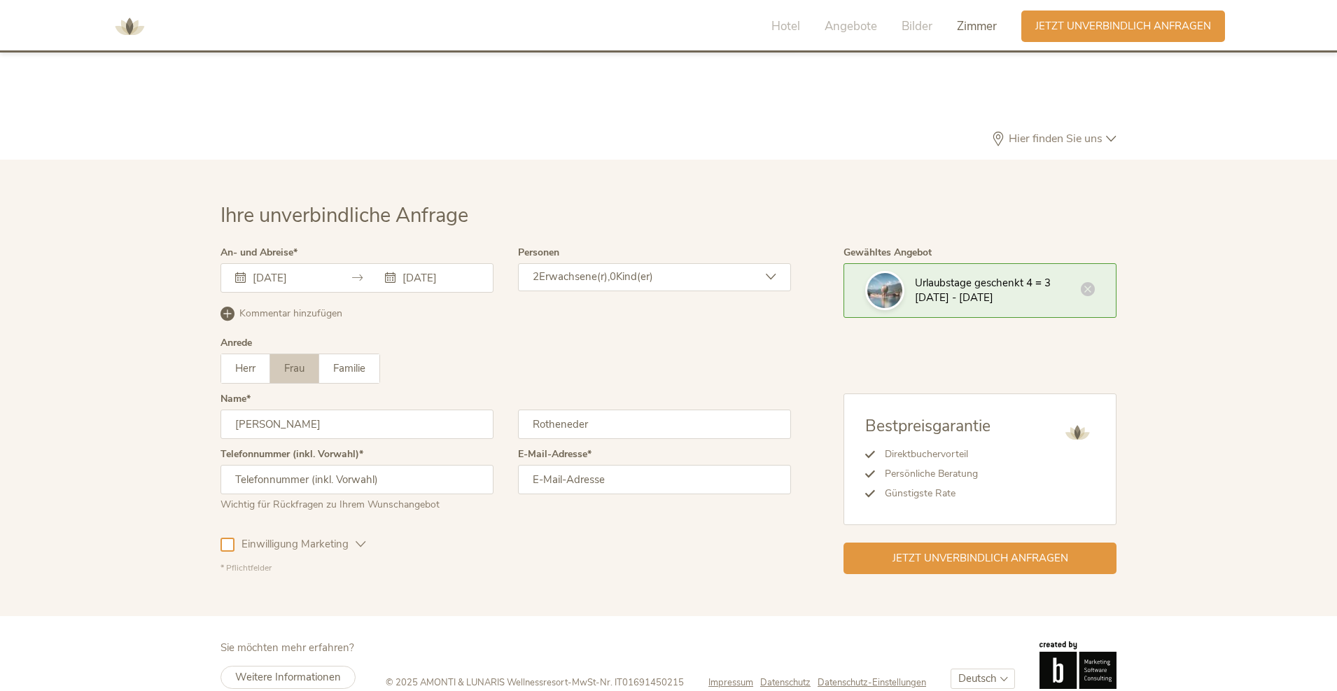
click at [330, 465] on input "text" at bounding box center [357, 479] width 273 height 29
type input "[PHONE_NUMBER]"
type input "[PERSON_NAME][EMAIL_ADDRESS][DOMAIN_NAME]"
click at [454, 562] on div "* Pflichtfelder" at bounding box center [506, 568] width 571 height 12
click at [253, 562] on div "* Pflichtfelder" at bounding box center [506, 568] width 571 height 12
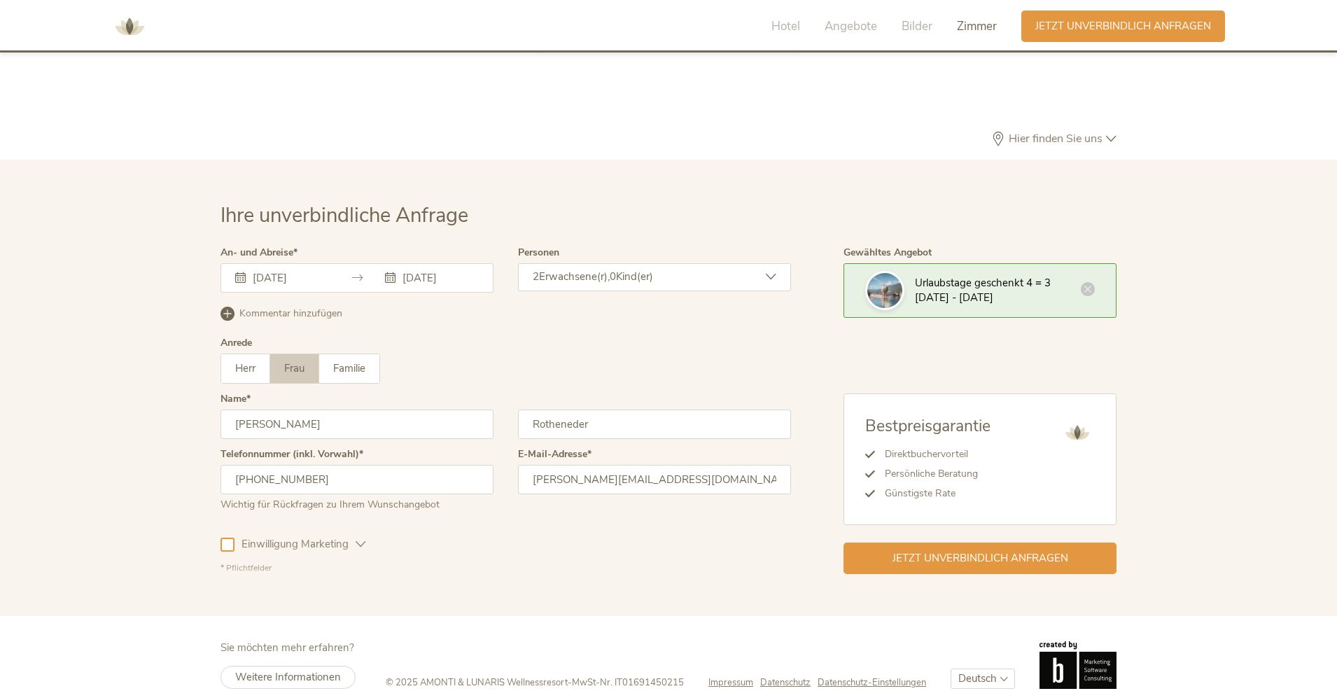
click at [606, 338] on div "Anrede Herr Frau Familie Herr Frau Familie" at bounding box center [506, 366] width 571 height 56
click at [966, 550] on span "Jetzt unverbindlich anfragen" at bounding box center [981, 557] width 176 height 15
click at [1079, 133] on span "Hier finden Sie uns" at bounding box center [1055, 138] width 101 height 11
